Goal: Navigation & Orientation: Find specific page/section

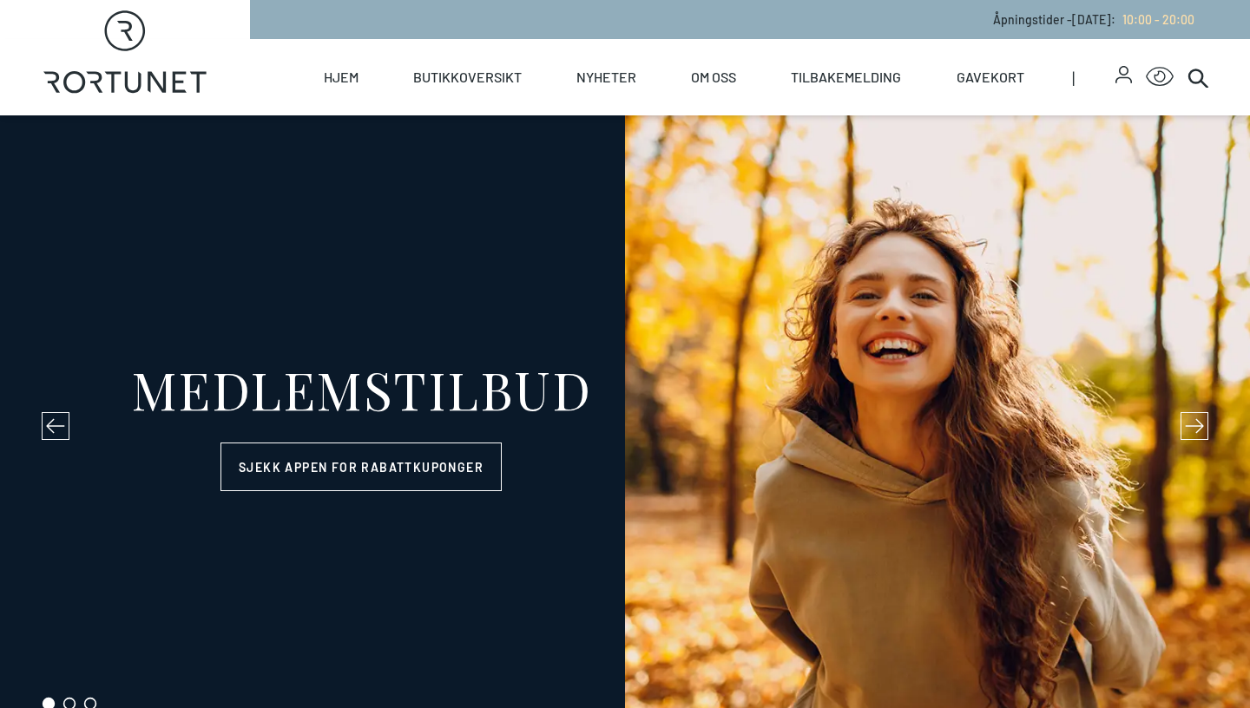
select select "NO"
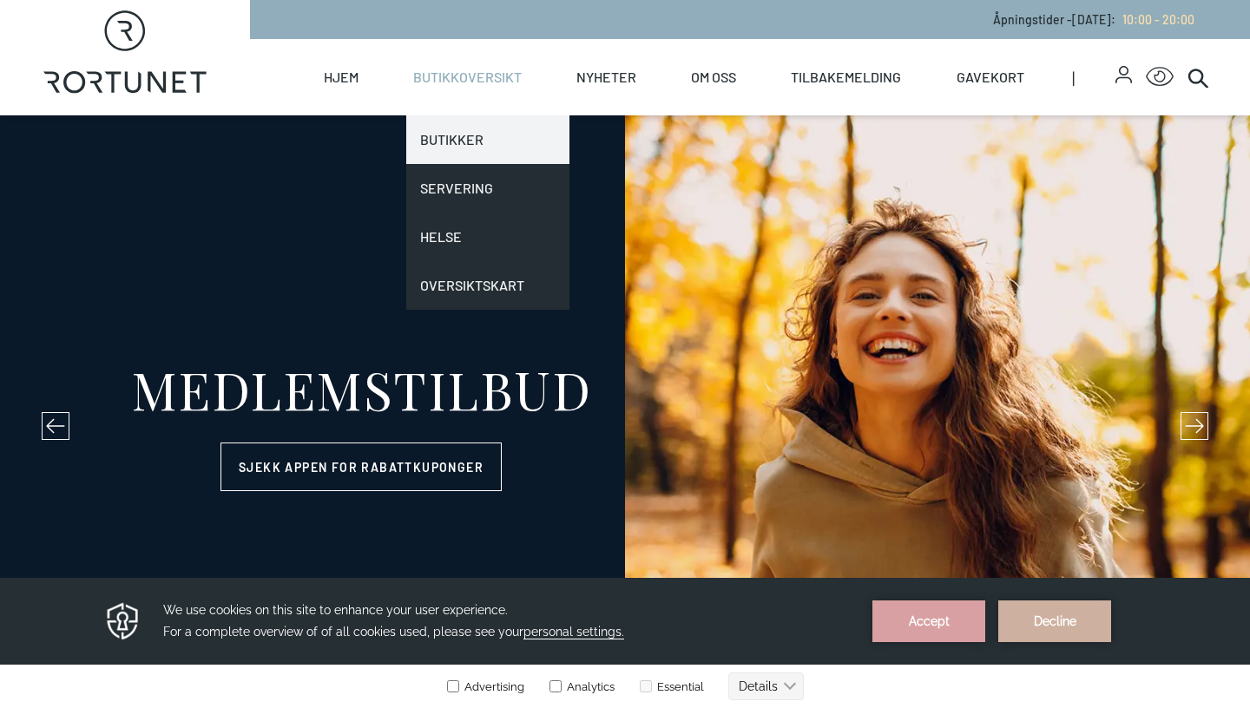
click at [454, 139] on link "Butikker" at bounding box center [487, 139] width 163 height 49
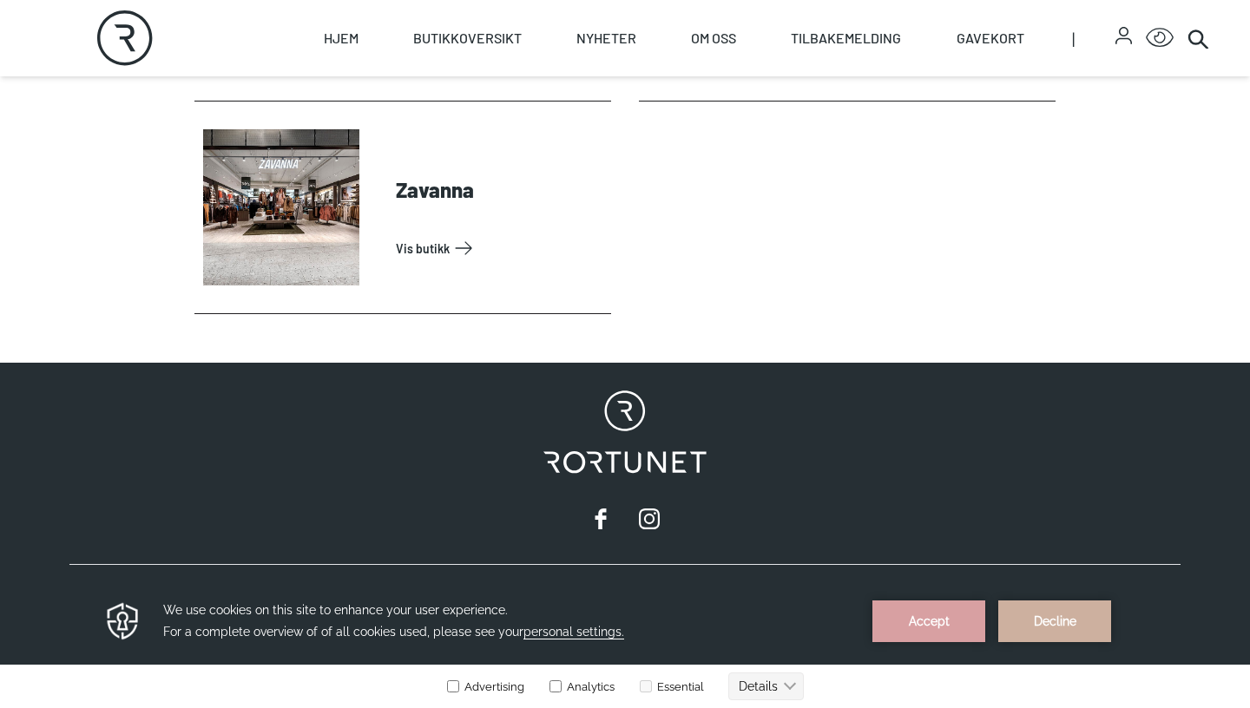
scroll to position [5819, 0]
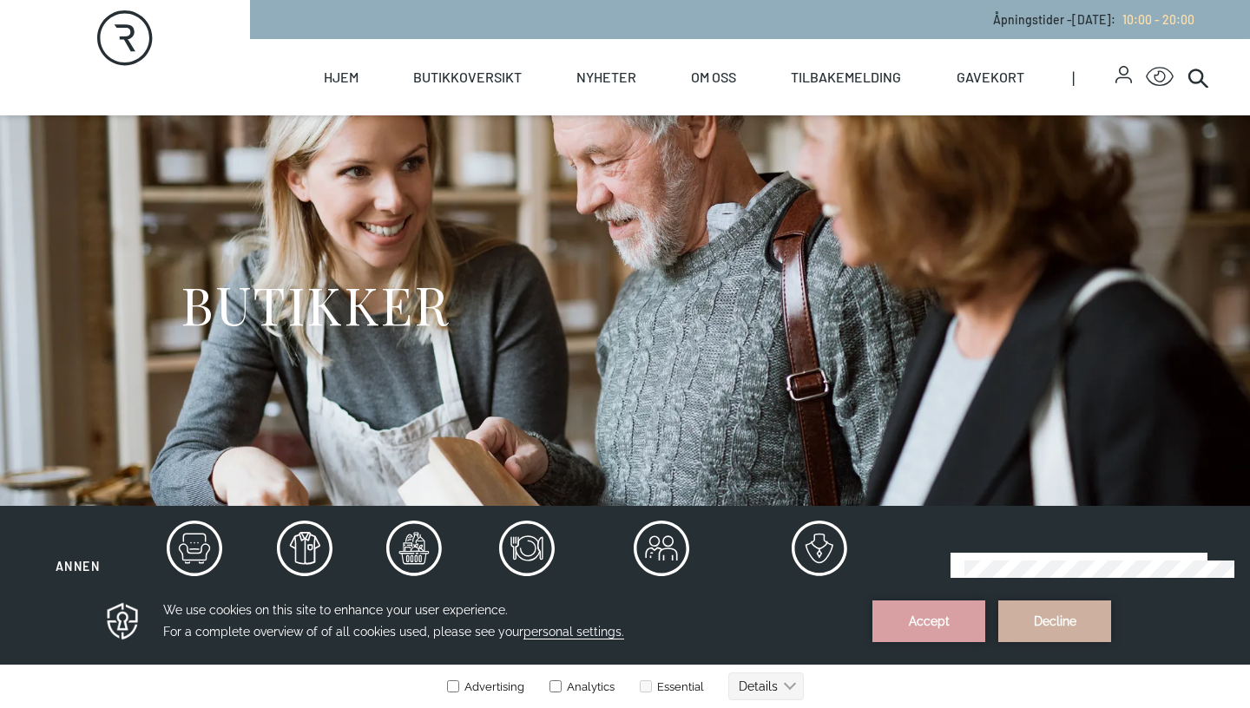
select select "NO"
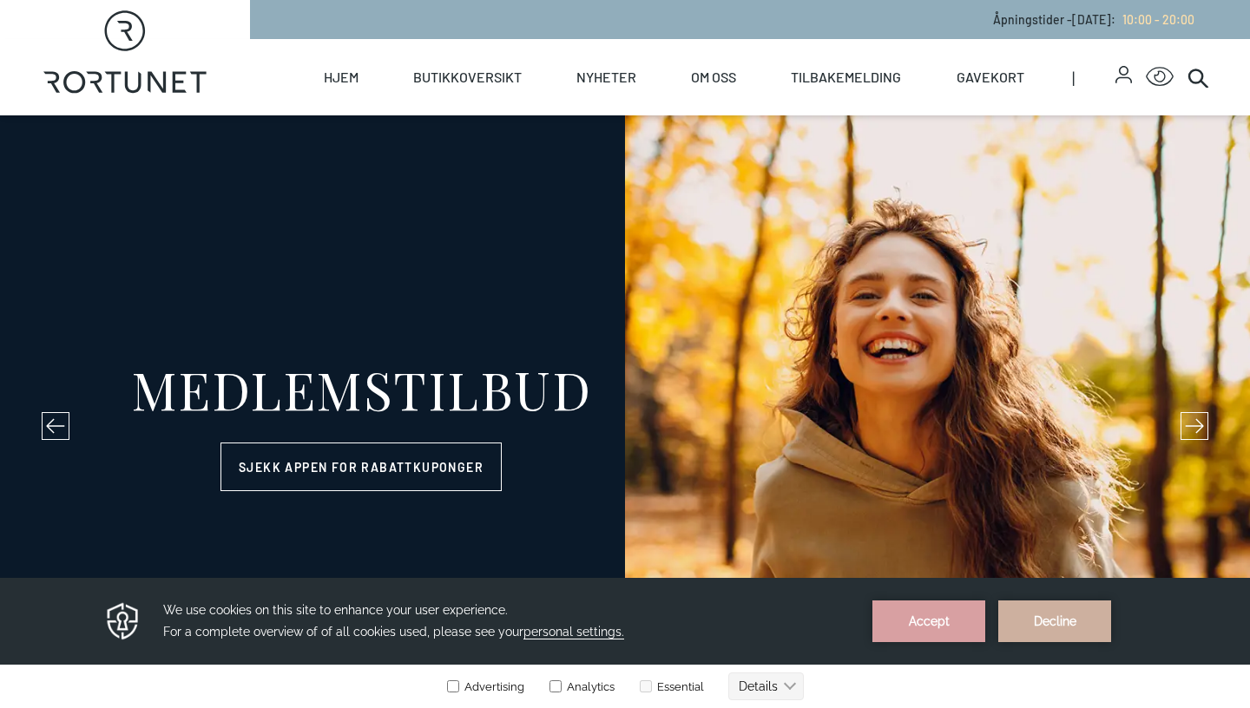
click at [214, 50] on div at bounding box center [125, 77] width 250 height 76
click at [264, 80] on div "Hjem Butikkoversikt Butikker Servering Helse Oversiktskart Nyheter Nyheter Arra…" at bounding box center [729, 77] width 959 height 76
